Goal: Task Accomplishment & Management: Manage account settings

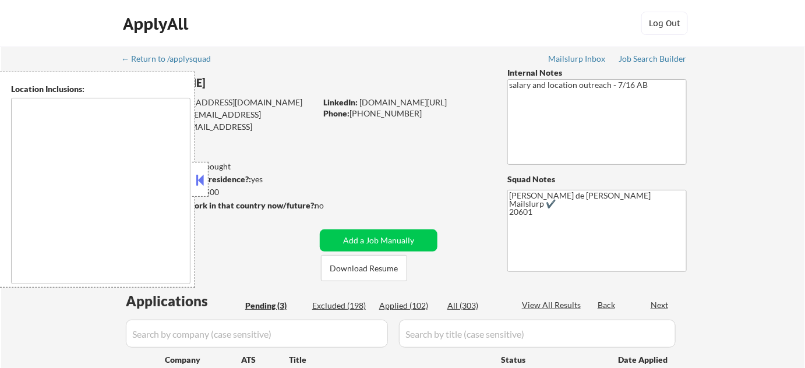
select select ""pending""
type textarea "[GEOGRAPHIC_DATA], [GEOGRAPHIC_DATA] [GEOGRAPHIC_DATA], [GEOGRAPHIC_DATA] [GEOG…"
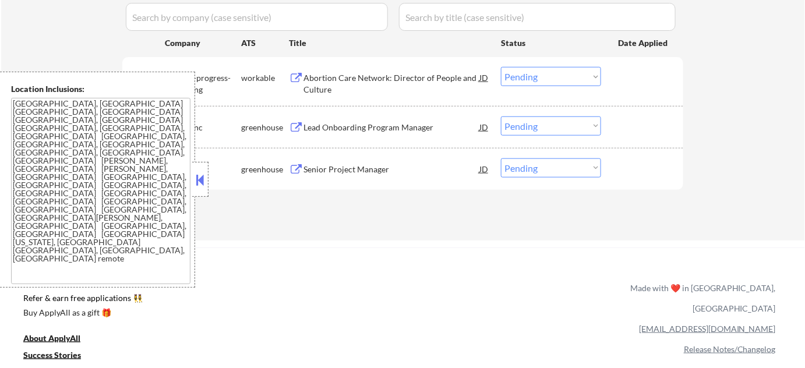
scroll to position [318, 0]
click at [204, 175] on button at bounding box center [200, 179] width 13 height 17
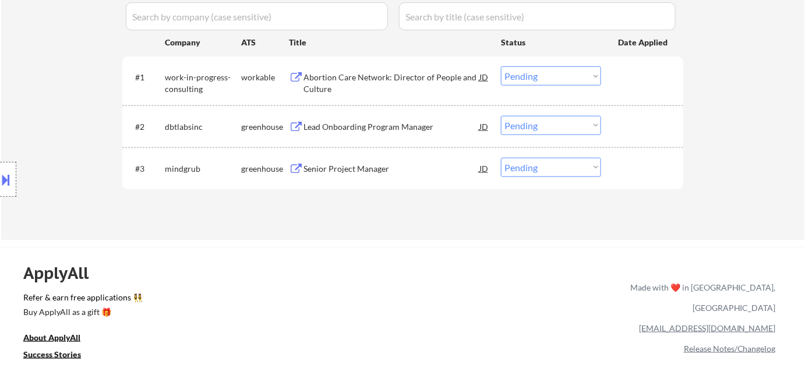
click at [353, 163] on div "Senior Project Manager" at bounding box center [392, 169] width 176 height 12
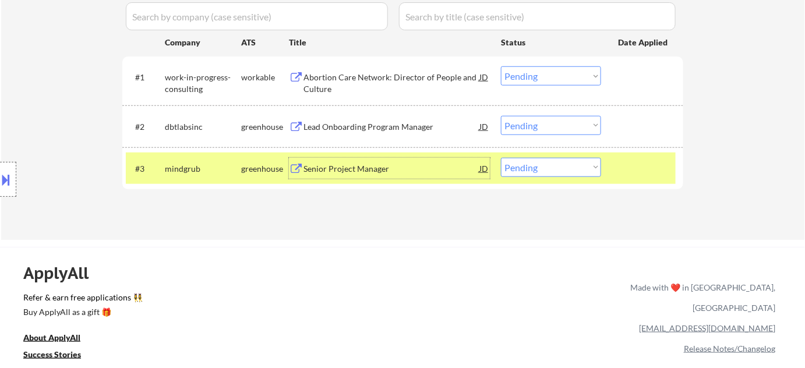
click at [7, 186] on button at bounding box center [6, 179] width 13 height 19
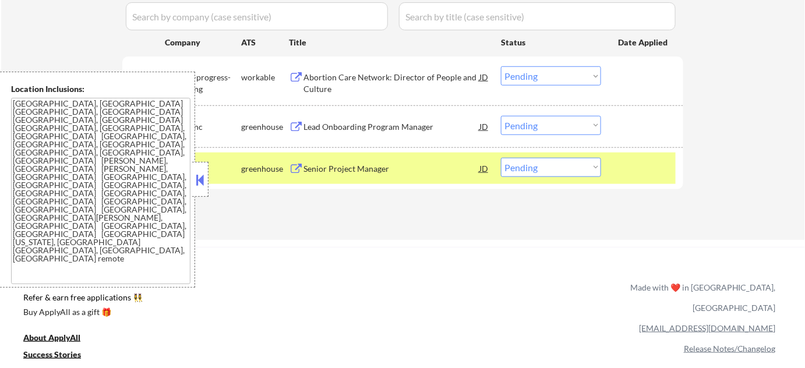
scroll to position [0, 0]
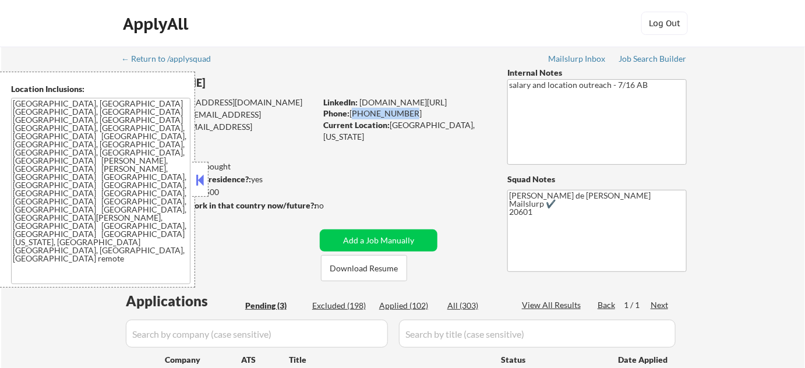
drag, startPoint x: 351, startPoint y: 111, endPoint x: 407, endPoint y: 118, distance: 56.3
click at [407, 118] on div "Phone: [PHONE_NUMBER]" at bounding box center [405, 114] width 165 height 12
copy div "[PHONE_NUMBER]"
drag, startPoint x: 393, startPoint y: 124, endPoint x: 460, endPoint y: 126, distance: 67.1
click at [460, 126] on div "Current Location: [GEOGRAPHIC_DATA], [US_STATE]" at bounding box center [405, 130] width 165 height 23
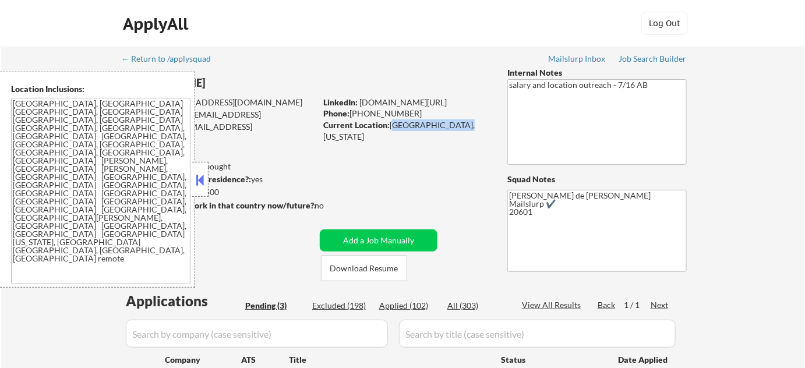
copy div "[GEOGRAPHIC_DATA], [US_STATE]"
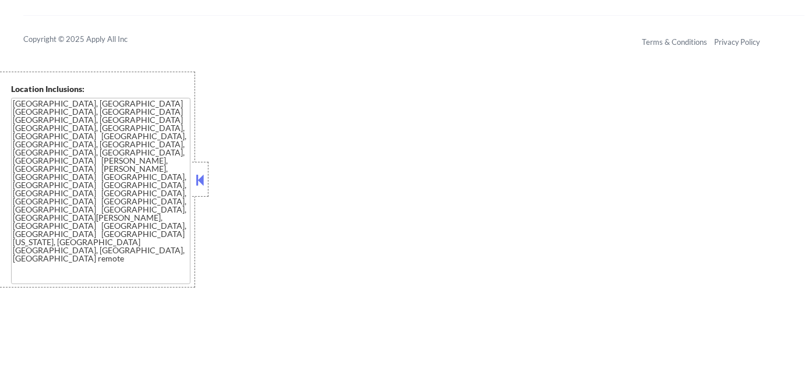
scroll to position [734, 0]
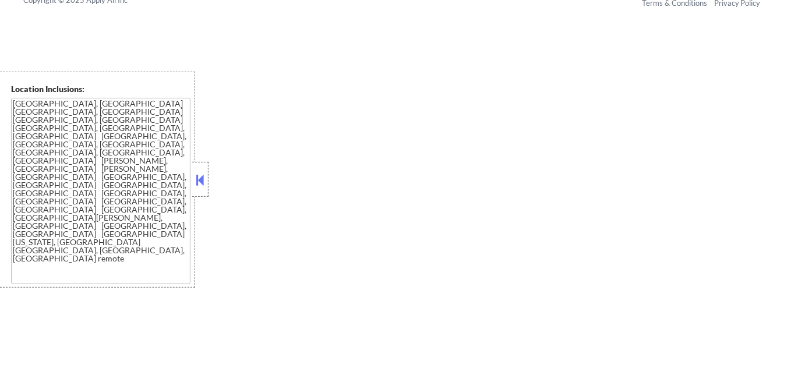
click at [203, 175] on button at bounding box center [200, 179] width 13 height 17
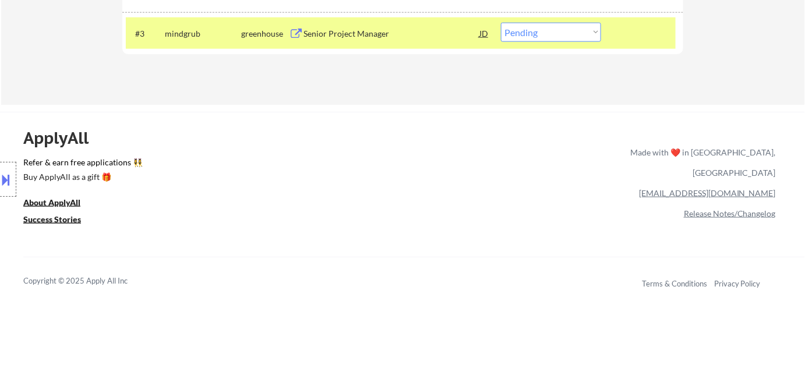
scroll to position [416, 0]
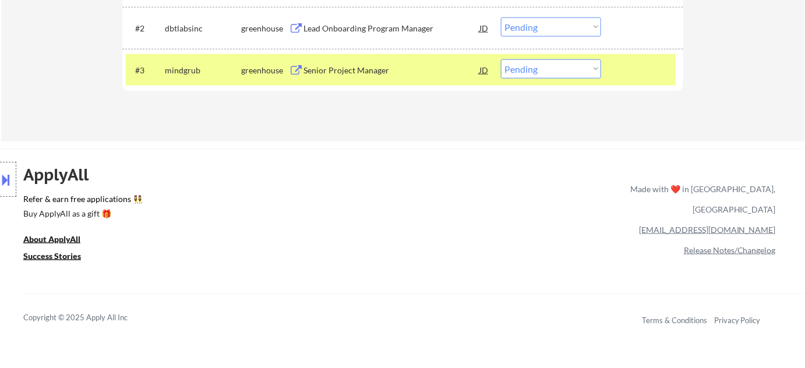
click at [562, 72] on select "Choose an option... Pending Applied Excluded (Questions) Excluded (Expired) Exc…" at bounding box center [551, 68] width 100 height 19
select select ""applied""
click at [501, 59] on select "Choose an option... Pending Applied Excluded (Questions) Excluded (Expired) Exc…" at bounding box center [551, 68] width 100 height 19
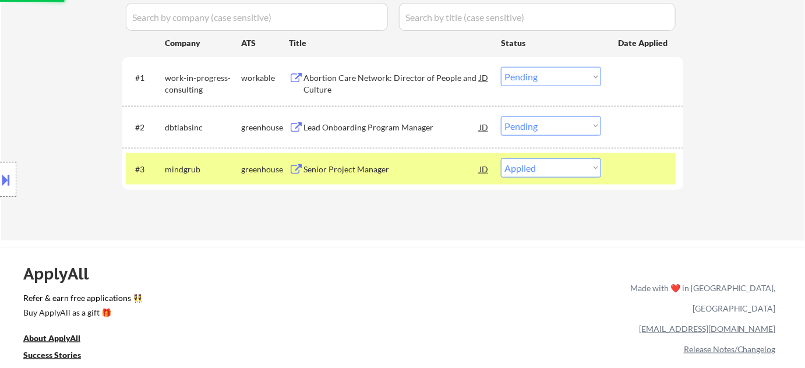
scroll to position [310, 0]
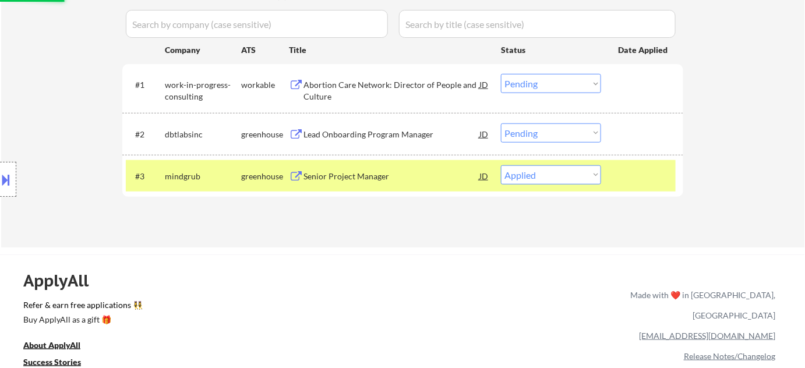
click at [362, 127] on div "Lead Onboarding Program Manager" at bounding box center [392, 134] width 176 height 21
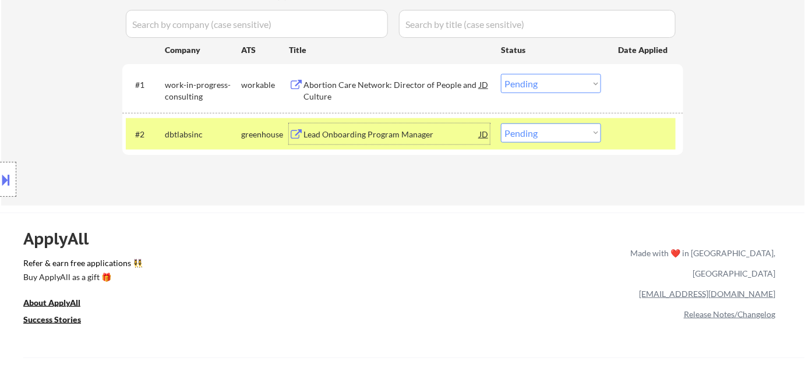
click at [541, 137] on select "Choose an option... Pending Applied Excluded (Questions) Excluded (Expired) Exc…" at bounding box center [551, 133] width 100 height 19
select select ""excluded__expired_""
click at [501, 124] on select "Choose an option... Pending Applied Excluded (Questions) Excluded (Expired) Exc…" at bounding box center [551, 133] width 100 height 19
click at [385, 83] on div "Abortion Care Network: Director of People and Culture" at bounding box center [392, 90] width 176 height 23
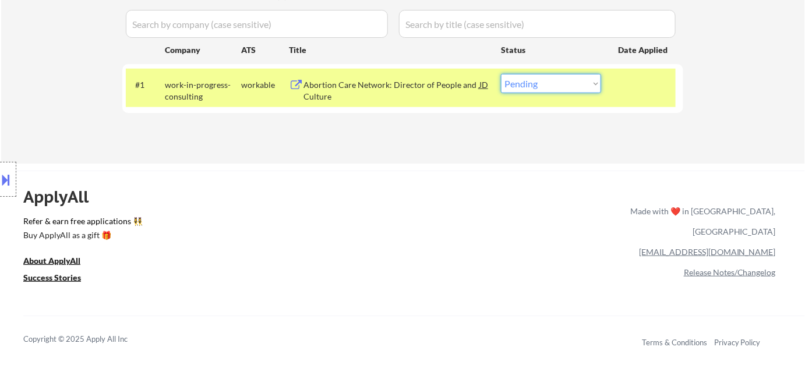
click at [562, 77] on select "Choose an option... Pending Applied Excluded (Questions) Excluded (Expired) Exc…" at bounding box center [551, 83] width 100 height 19
select select ""excluded""
click at [501, 74] on select "Choose an option... Pending Applied Excluded (Questions) Excluded (Expired) Exc…" at bounding box center [551, 83] width 100 height 19
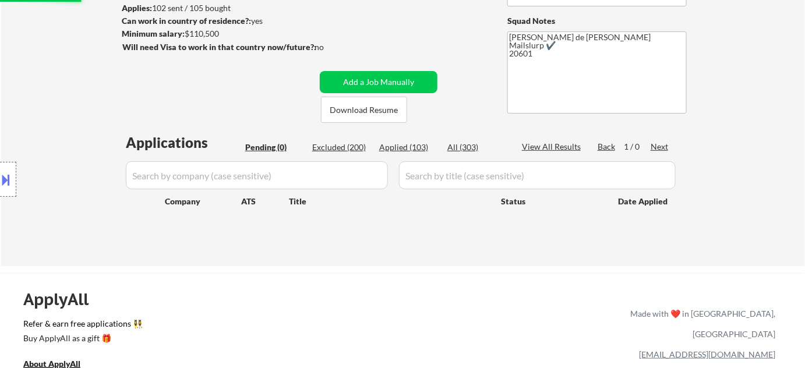
scroll to position [212, 0]
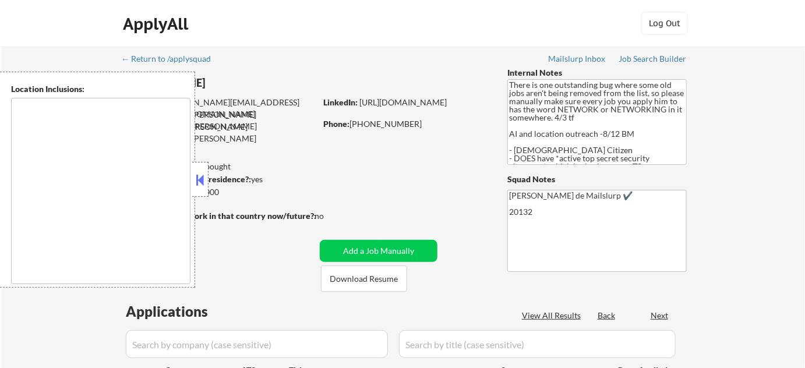
type textarea "[GEOGRAPHIC_DATA], [GEOGRAPHIC_DATA] [GEOGRAPHIC_DATA], [GEOGRAPHIC_DATA] [GEOG…"
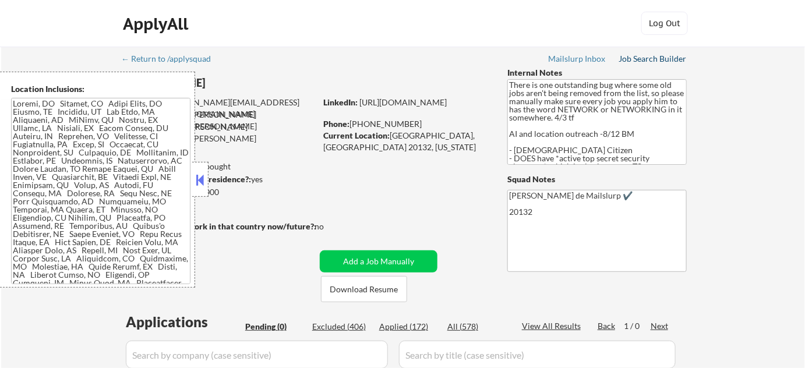
click at [678, 61] on div "Job Search Builder" at bounding box center [653, 59] width 68 height 8
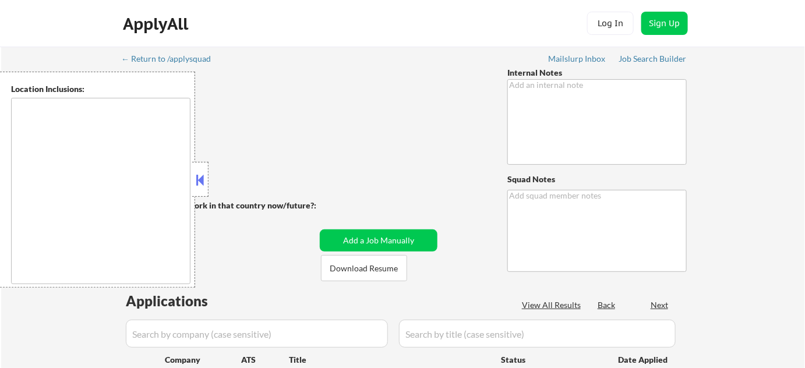
type textarea "Pausing because she has resume changes to make. 8/25 AB This is good for applie…"
type textarea "Shah"
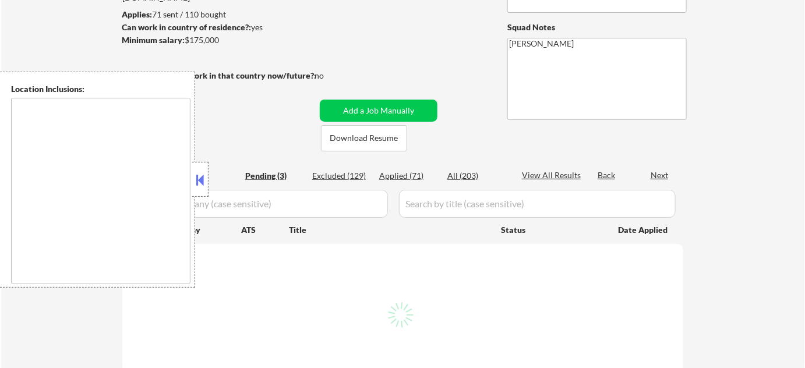
scroll to position [158, 0]
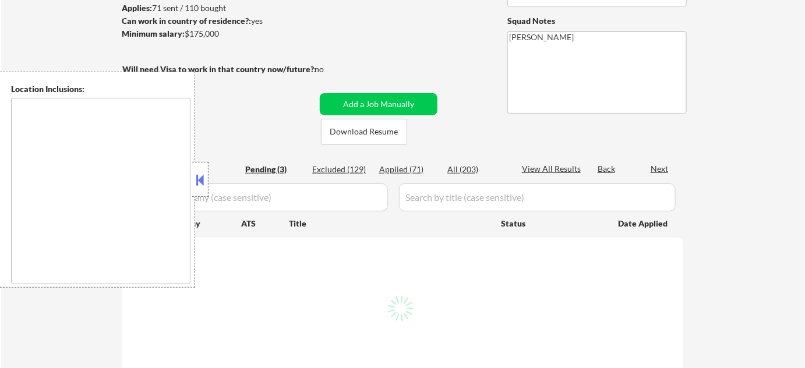
click at [205, 181] on button at bounding box center [200, 179] width 13 height 17
select select ""pending""
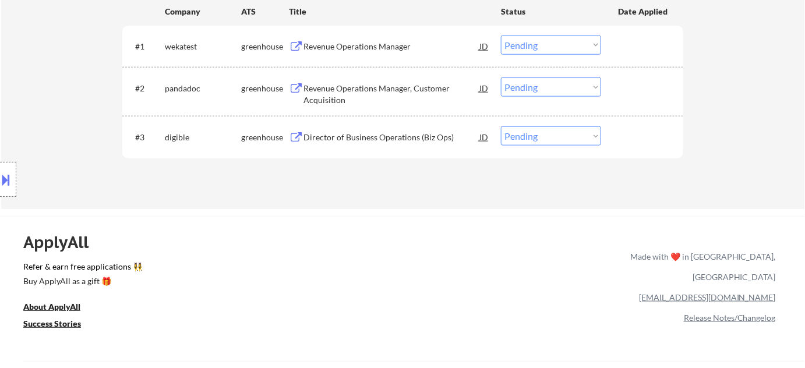
scroll to position [318, 0]
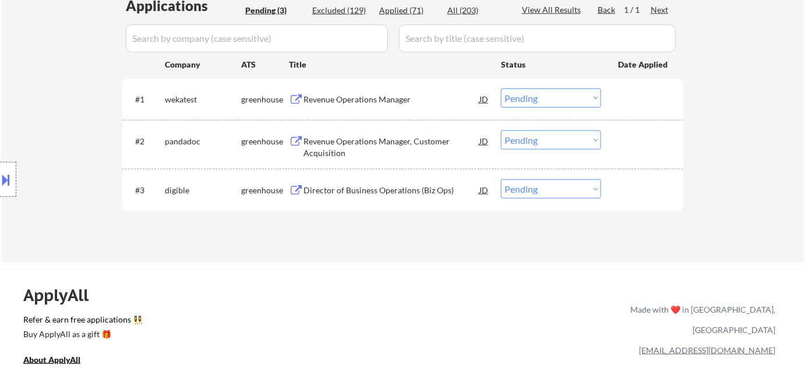
click at [407, 8] on div "Applied (71)" at bounding box center [408, 11] width 58 height 12
select select ""applied""
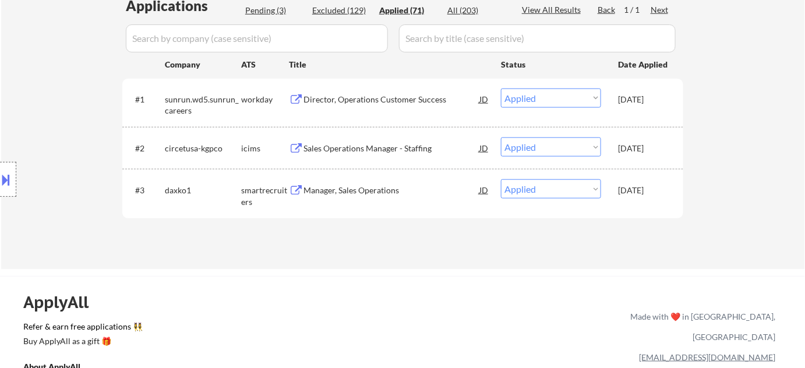
select select ""applied""
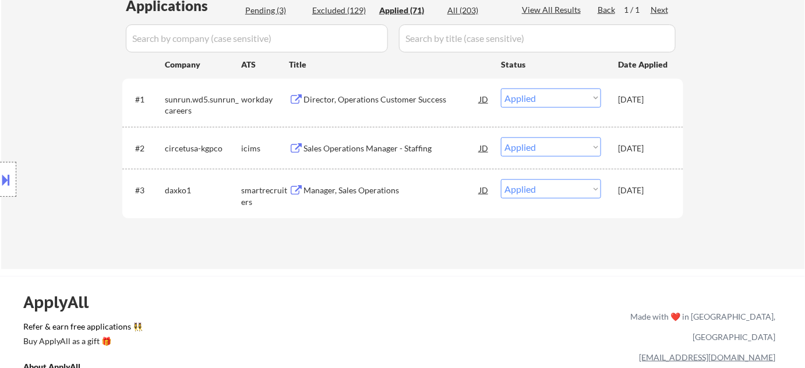
select select ""applied""
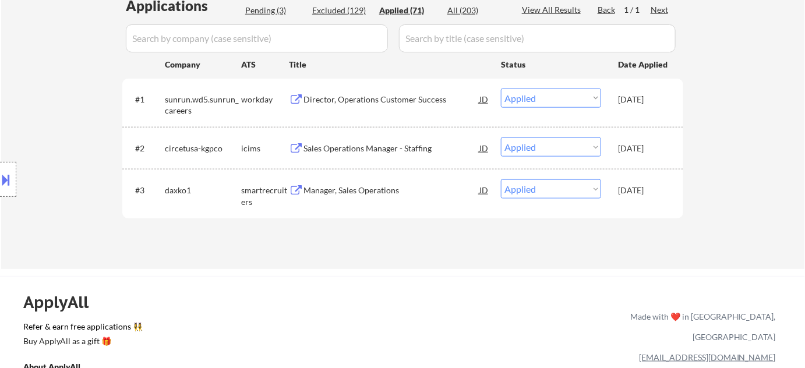
select select ""applied""
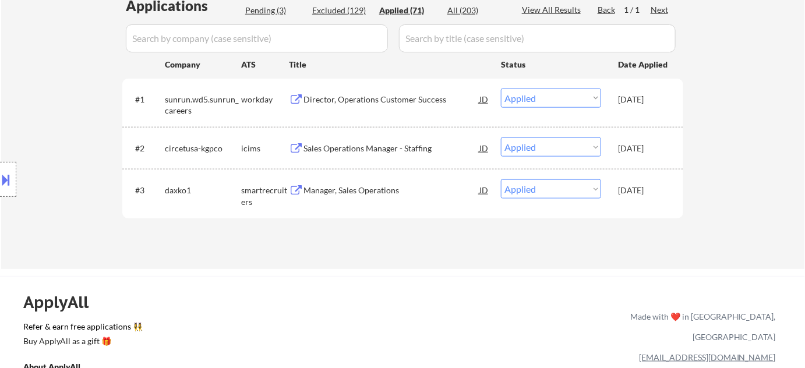
select select ""applied""
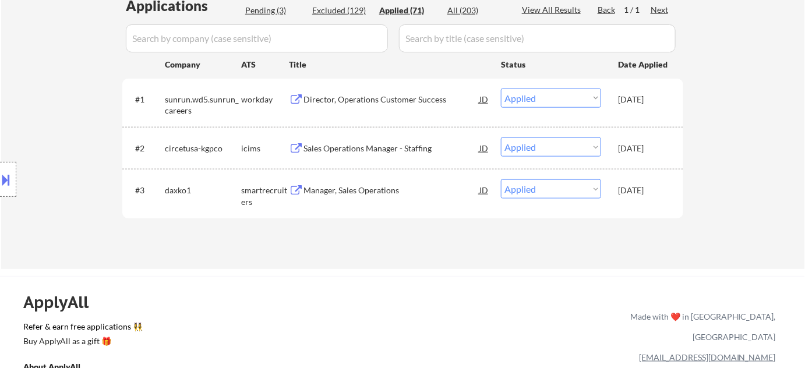
select select ""applied""
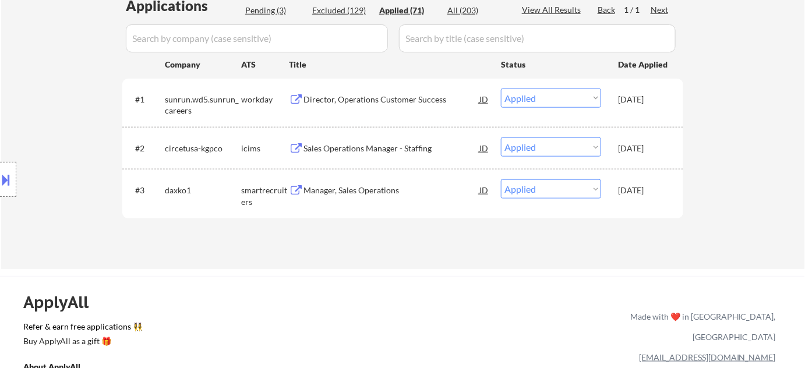
select select ""applied""
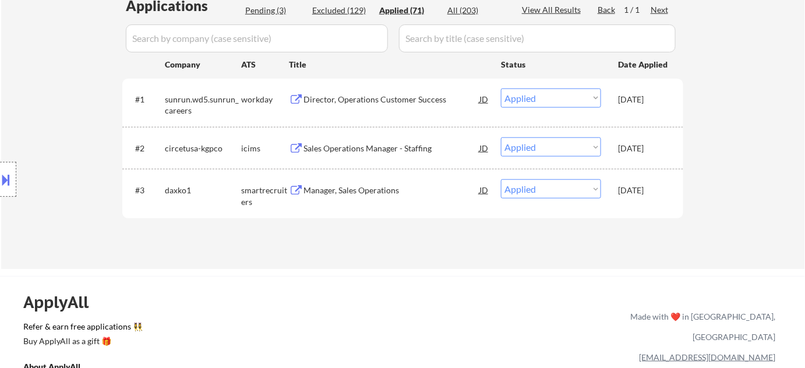
select select ""applied""
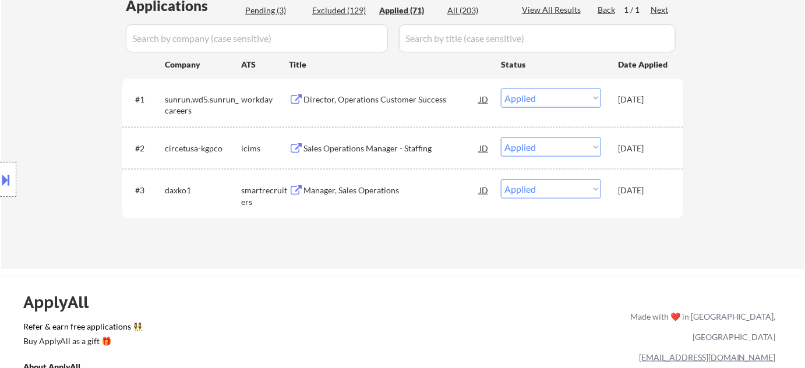
select select ""applied""
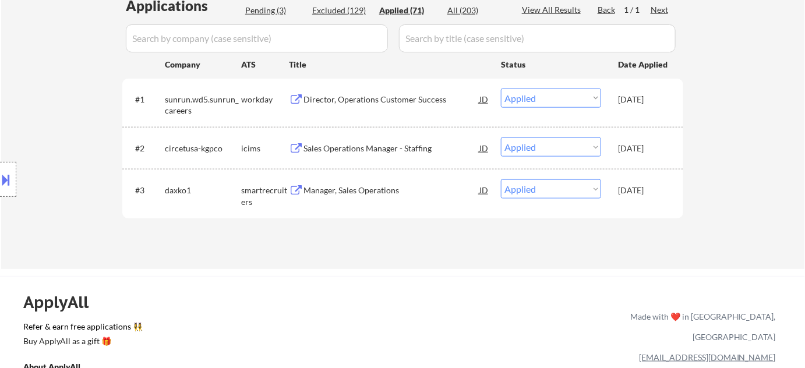
select select ""applied""
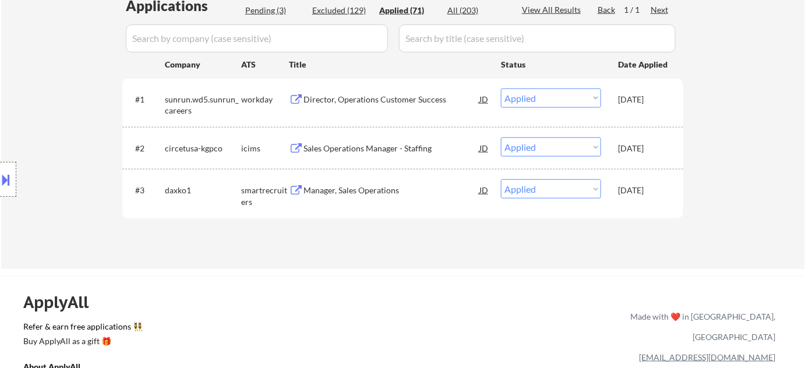
select select ""applied""
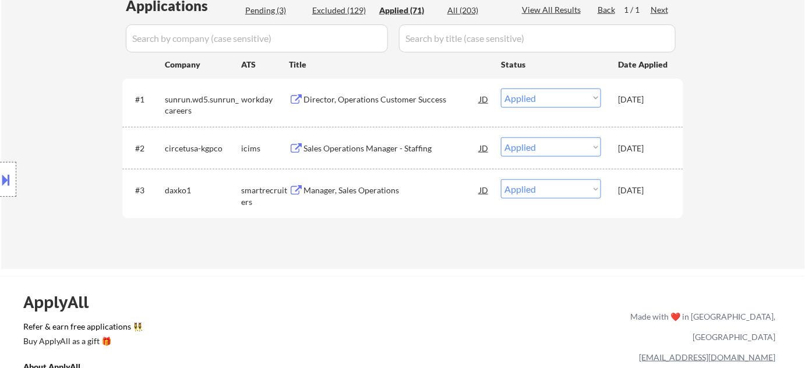
select select ""applied""
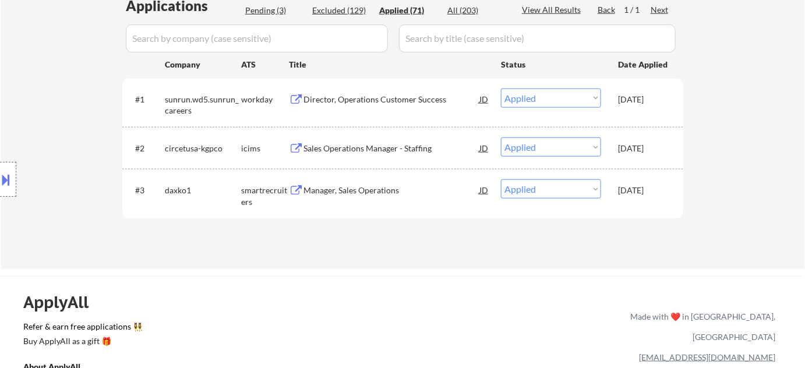
select select ""applied""
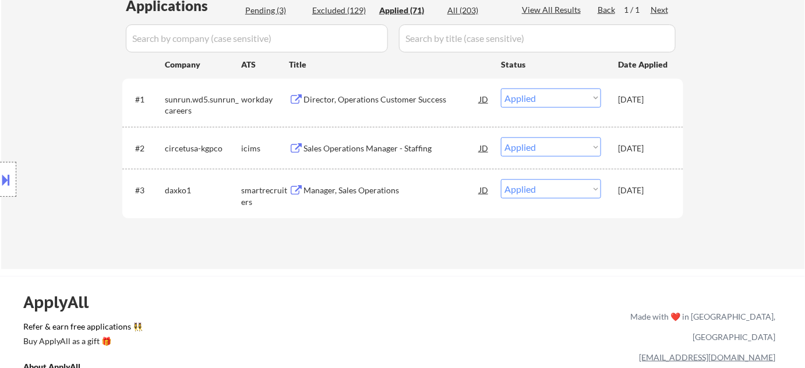
select select ""applied""
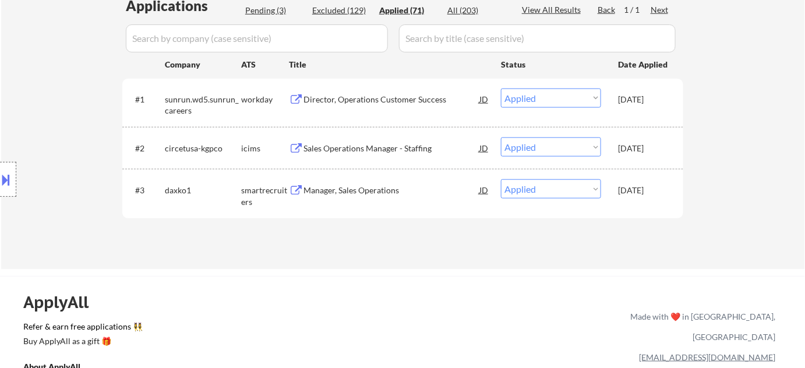
select select ""applied""
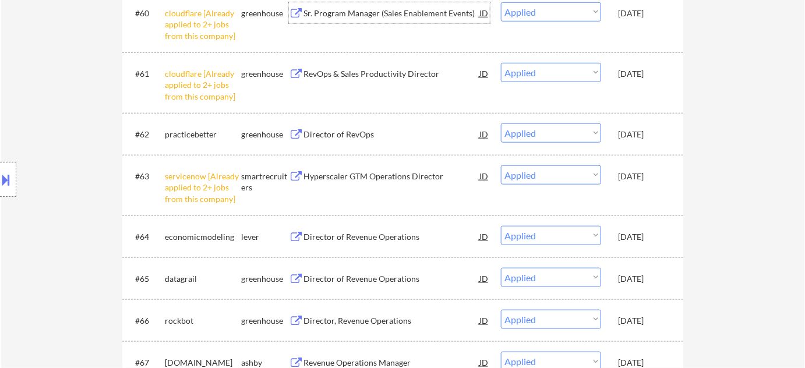
scroll to position [3248, 0]
